Goal: Task Accomplishment & Management: Manage account settings

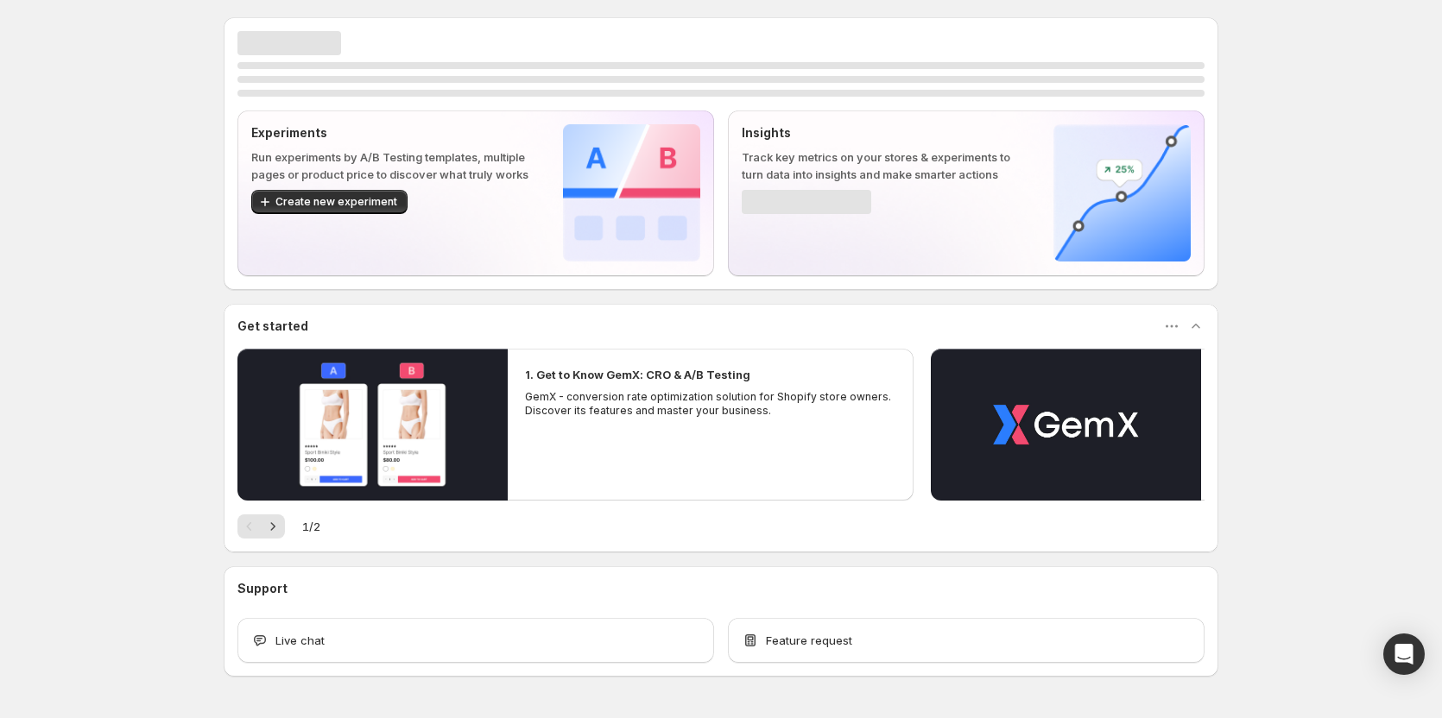
scroll to position [52, 0]
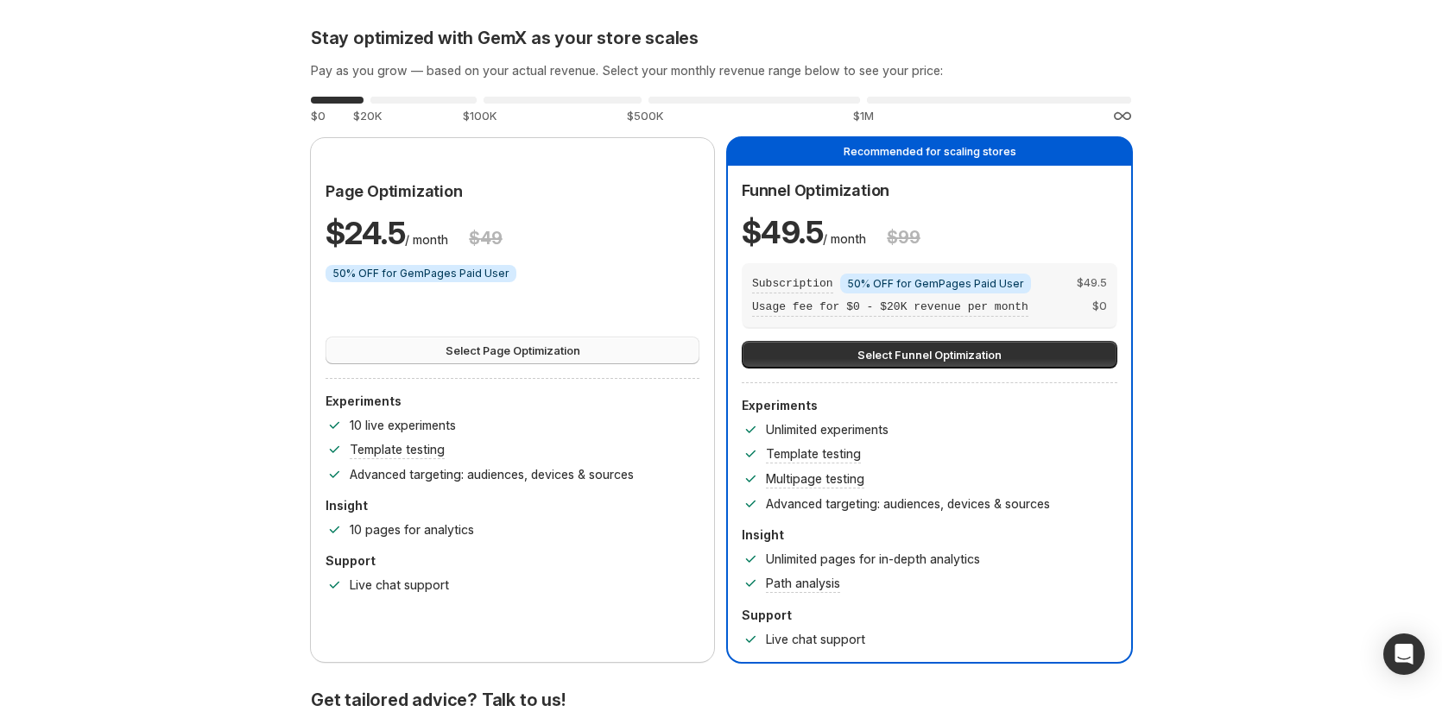
click at [540, 357] on span "Select Page Optimization" at bounding box center [512, 350] width 135 height 17
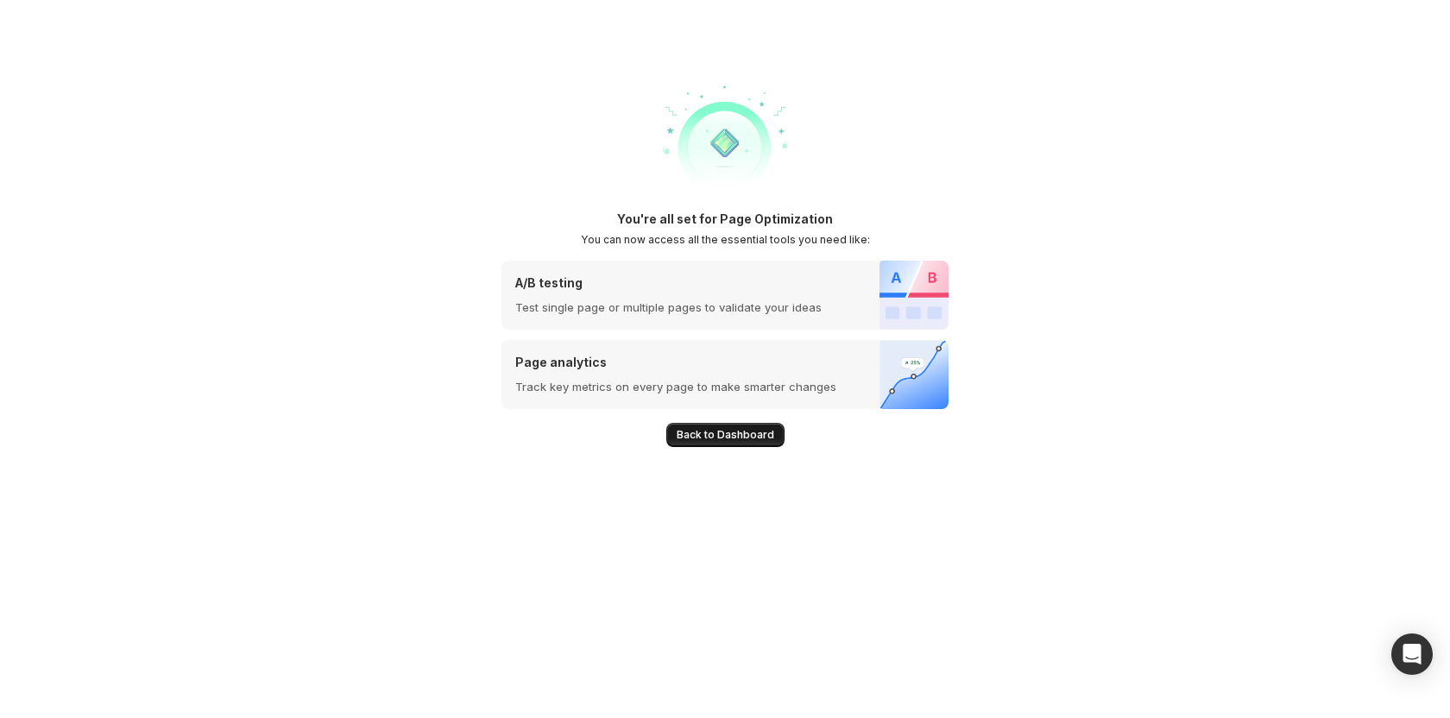
click at [739, 436] on span "Back to Dashboard" at bounding box center [726, 435] width 98 height 14
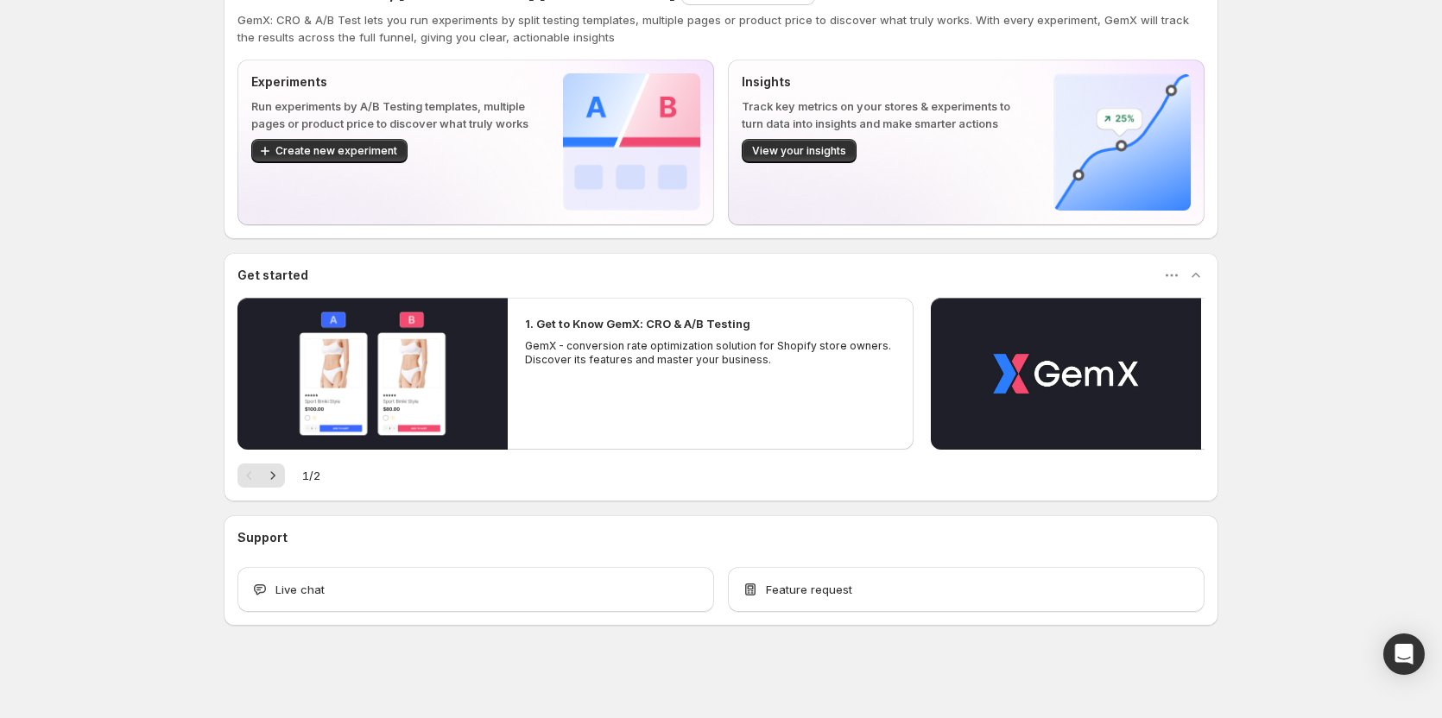
scroll to position [52, 0]
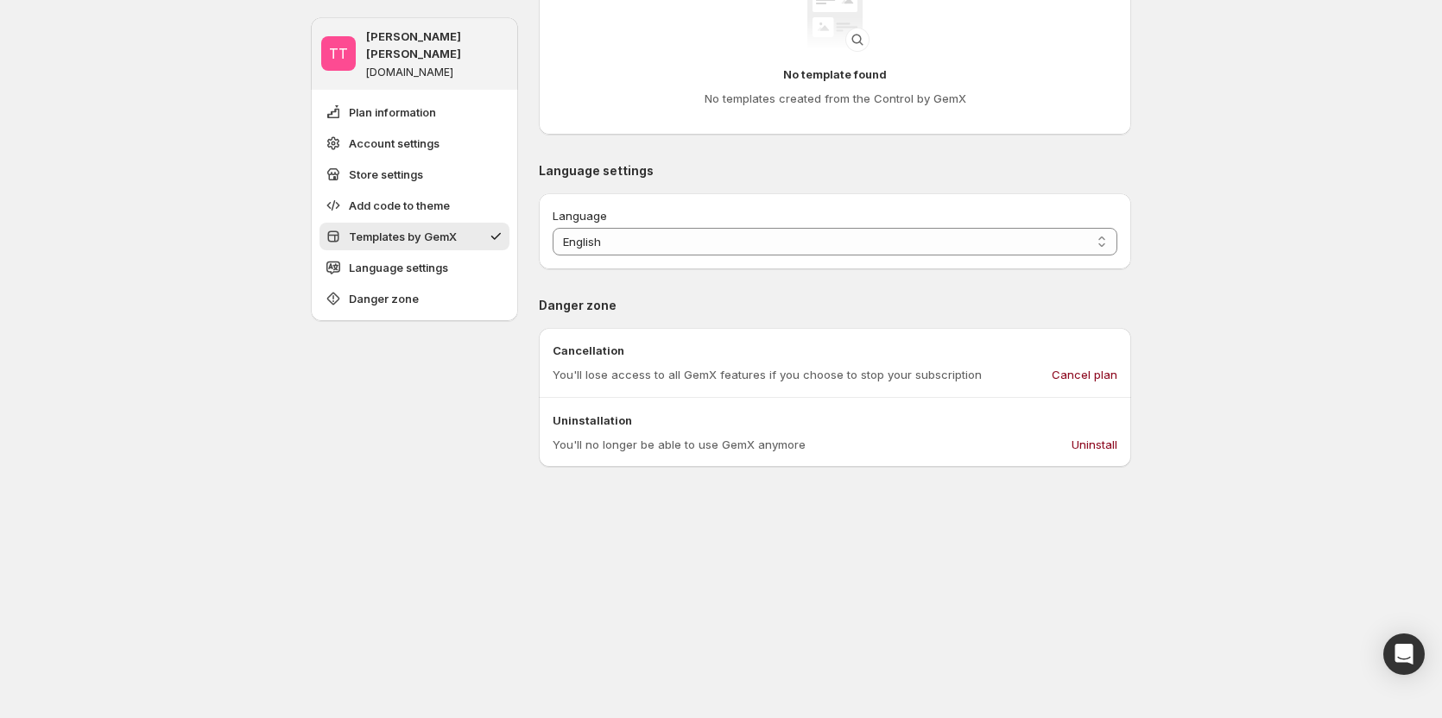
scroll to position [1260, 0]
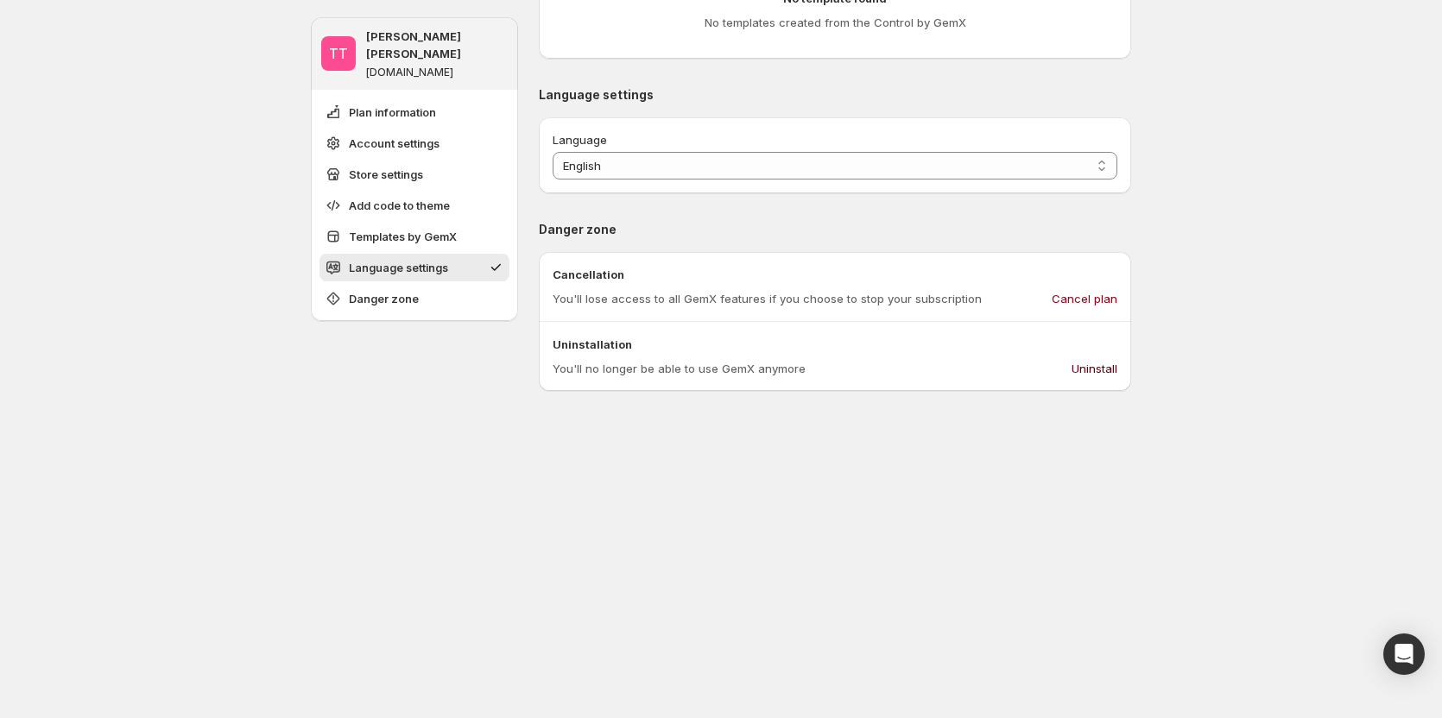
click at [1113, 363] on span "Uninstall" at bounding box center [1094, 368] width 46 height 17
click at [1115, 365] on span "Uninstall" at bounding box center [1094, 368] width 46 height 17
